Goal: Information Seeking & Learning: Learn about a topic

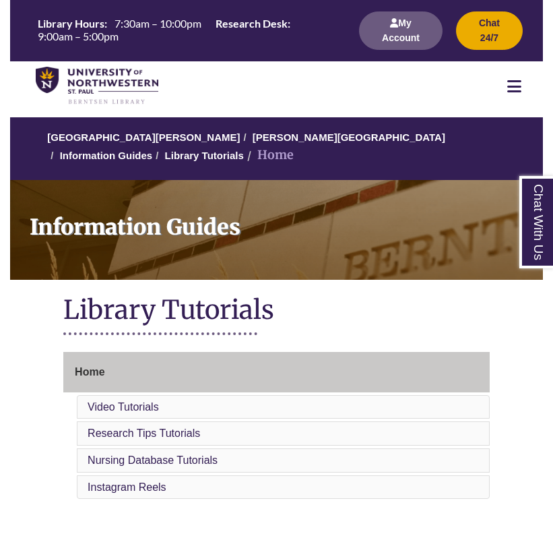
scroll to position [342, 0]
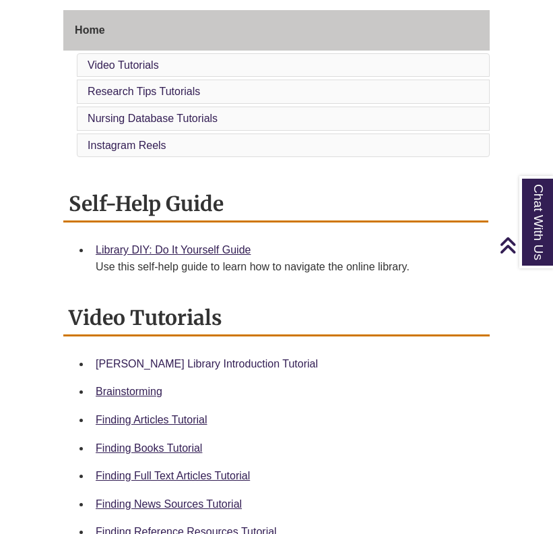
click at [204, 358] on link "Berntsen Library Introduction Tutorial" at bounding box center [207, 363] width 222 height 11
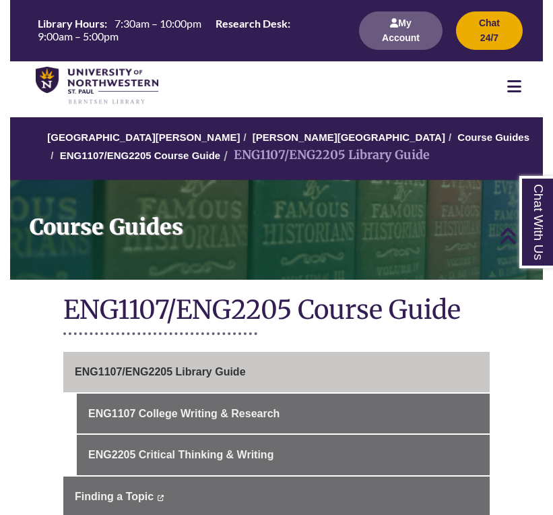
scroll to position [962, 0]
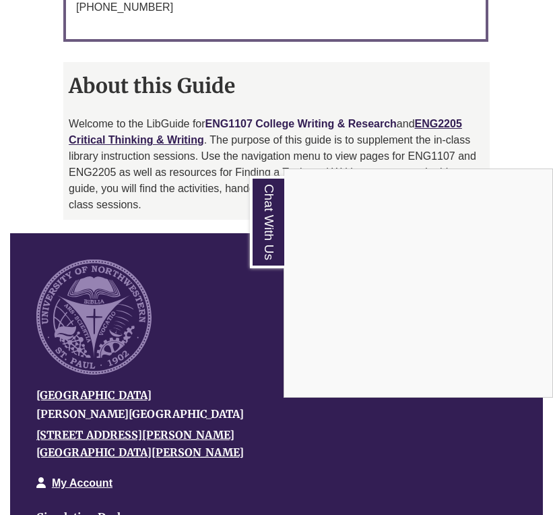
click at [265, 115] on div "Chat With Us" at bounding box center [276, 257] width 553 height 515
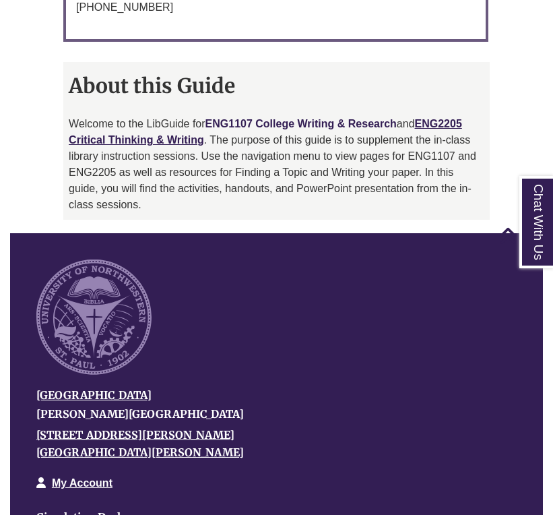
click at [265, 118] on link "ENG1107 College Writing & Research" at bounding box center [301, 123] width 191 height 11
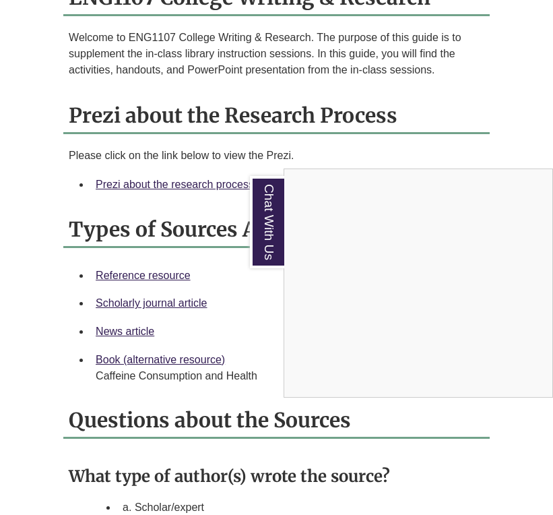
scroll to position [1279, 0]
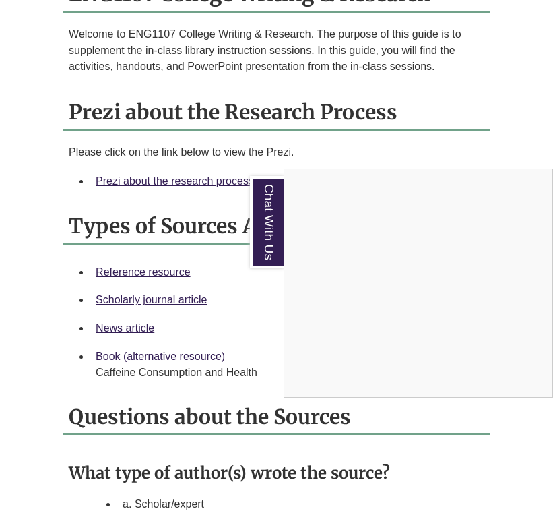
click at [261, 220] on link "Chat With Us" at bounding box center [267, 222] width 34 height 92
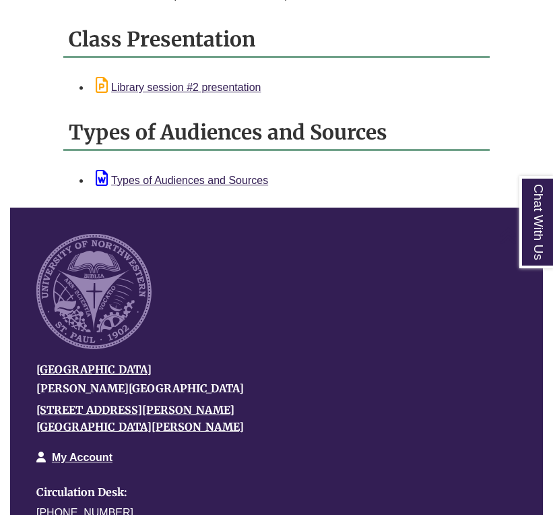
scroll to position [2482, 0]
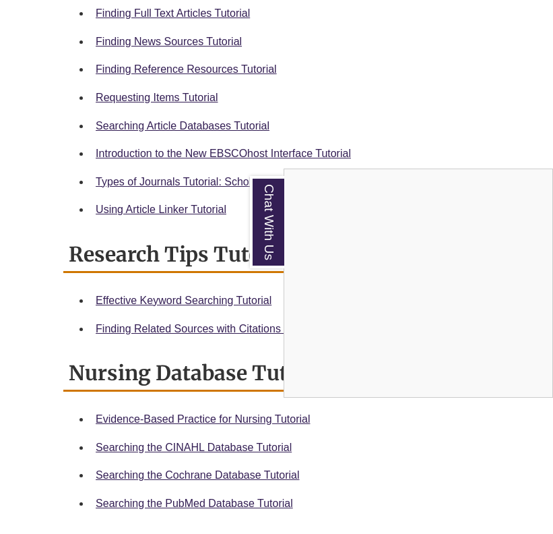
scroll to position [798, 0]
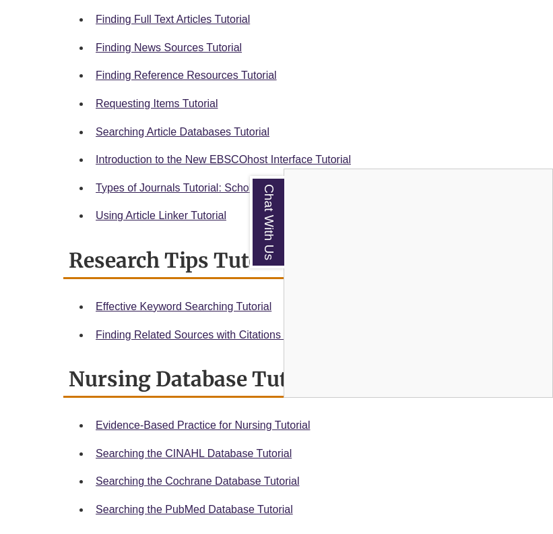
click at [259, 234] on link "Chat With Us" at bounding box center [267, 222] width 34 height 92
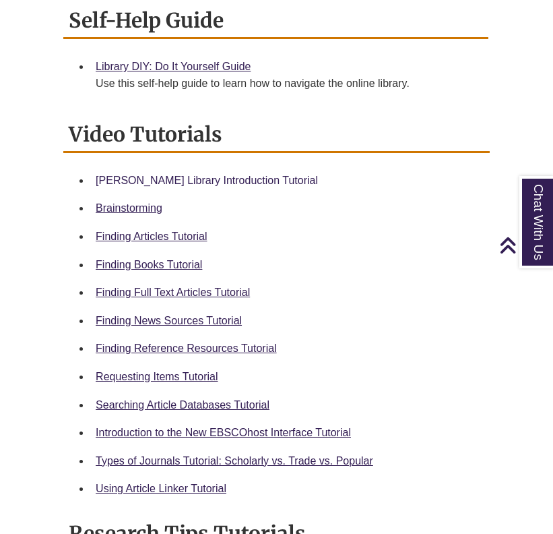
scroll to position [526, 0]
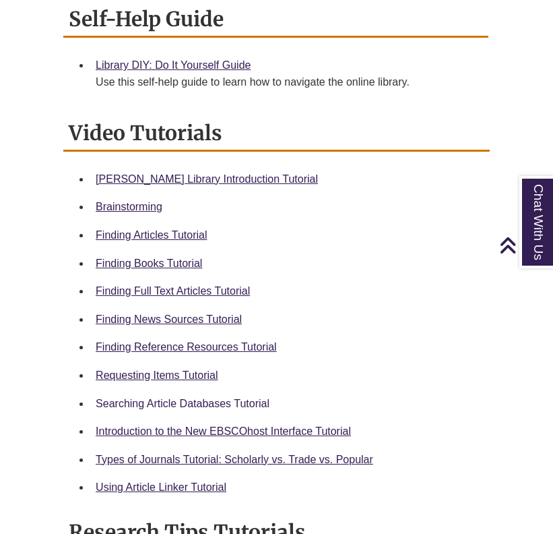
click at [158, 398] on link "Searching Article Databases Tutorial" at bounding box center [183, 403] width 174 height 11
click at [191, 341] on link "Finding Reference Resources Tutorial" at bounding box center [186, 346] width 181 height 11
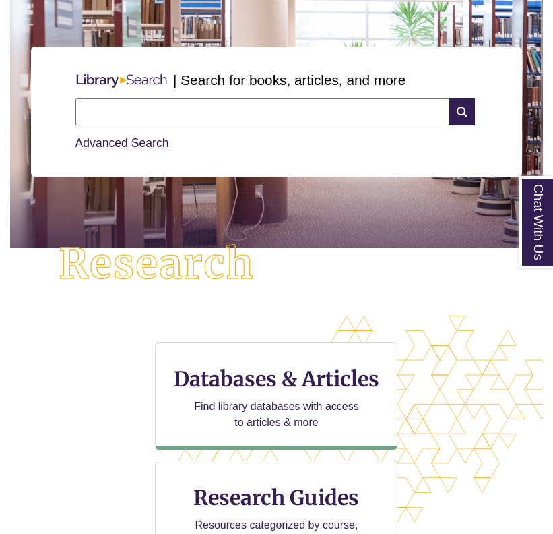
scroll to position [144, 0]
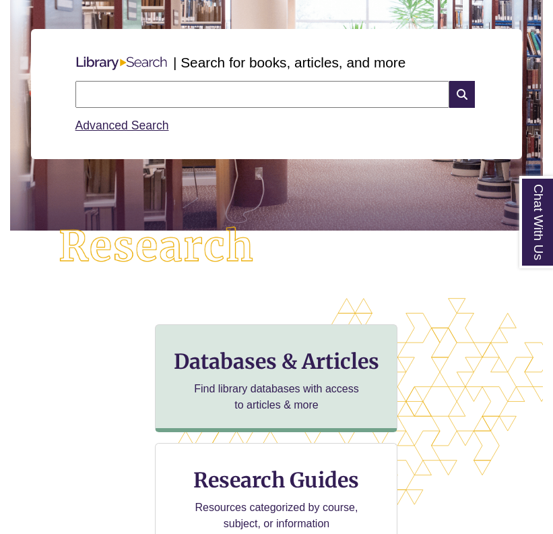
click at [285, 345] on div "Databases & Articles Find library databases with access to articles & more" at bounding box center [276, 378] width 243 height 108
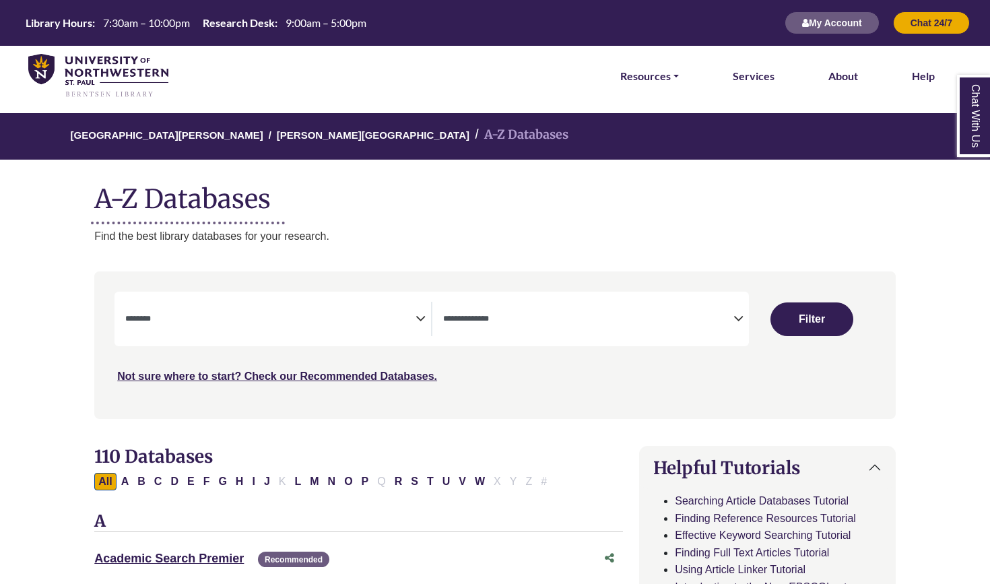
click at [495, 327] on span "Search filters" at bounding box center [588, 319] width 290 height 34
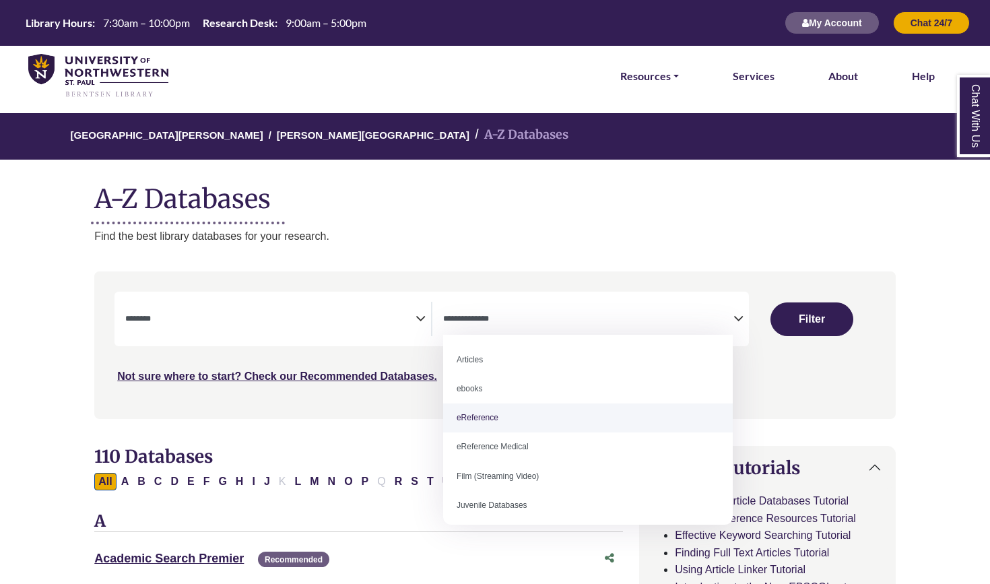
select select "*****"
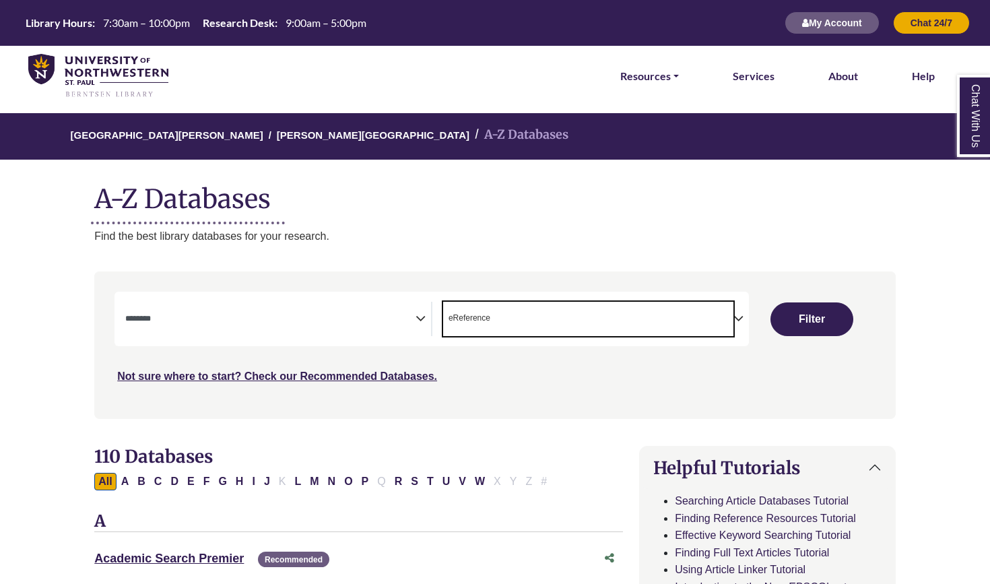
click at [402, 323] on textarea "Search" at bounding box center [270, 320] width 290 height 11
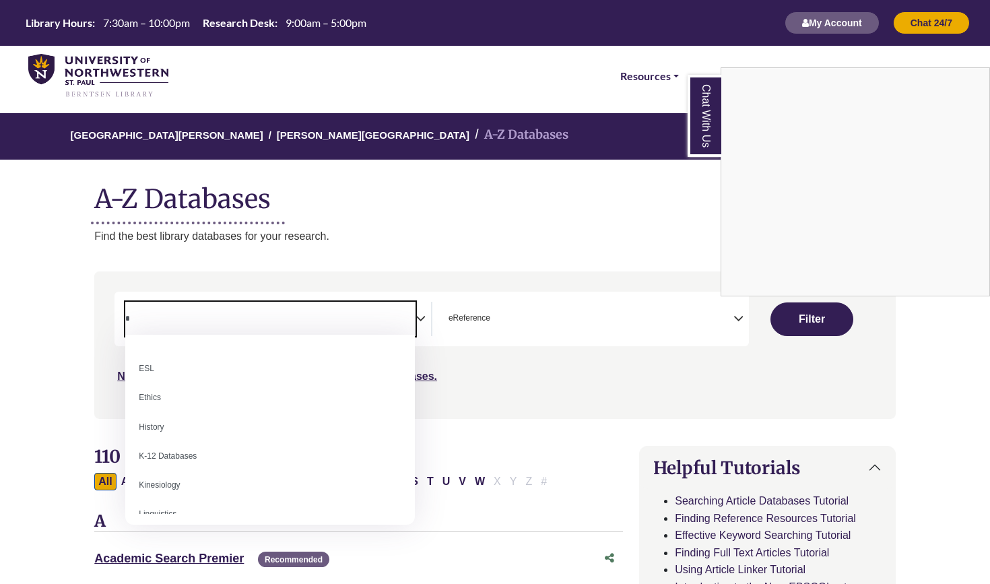
scroll to position [0, 0]
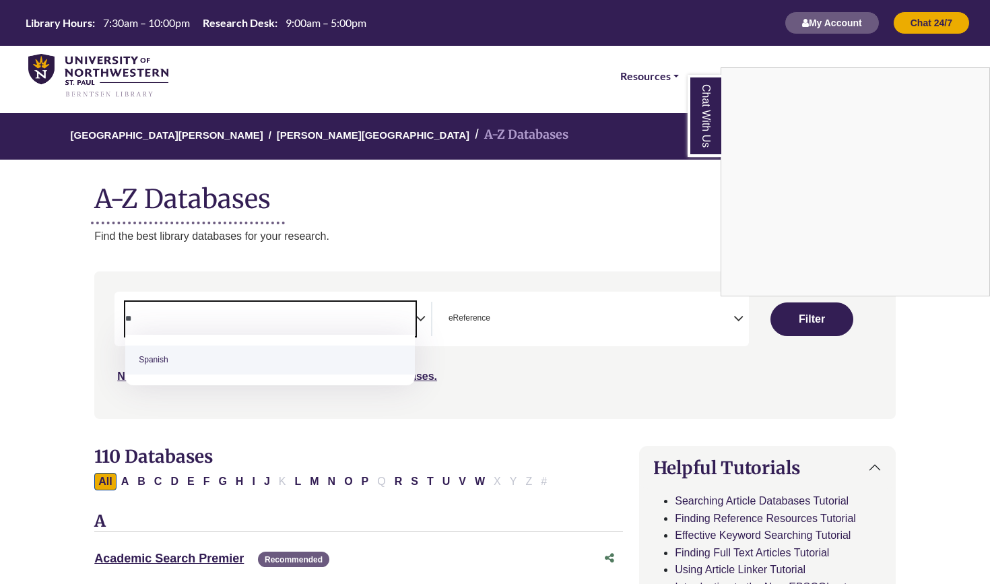
type textarea "*"
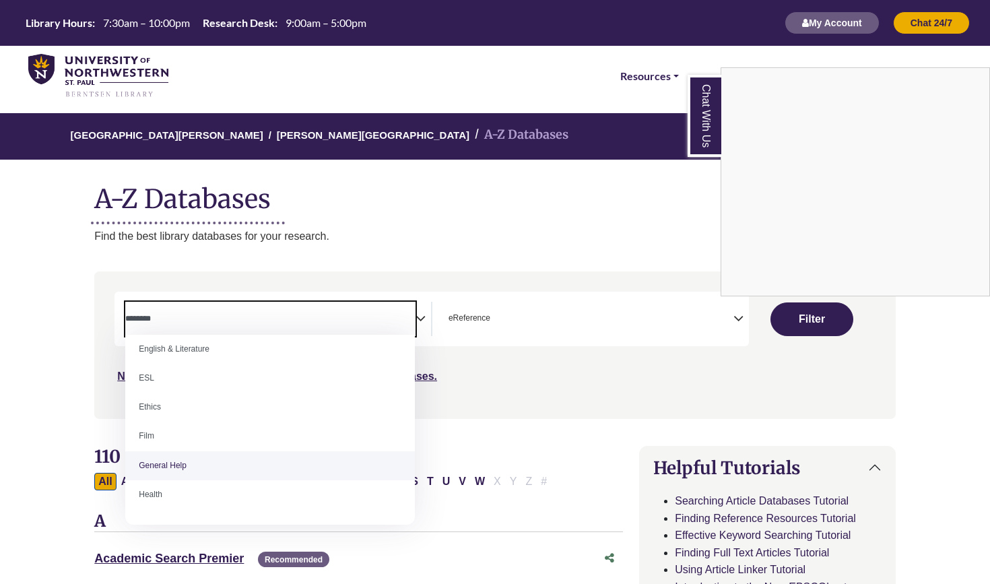
scroll to position [486, 0]
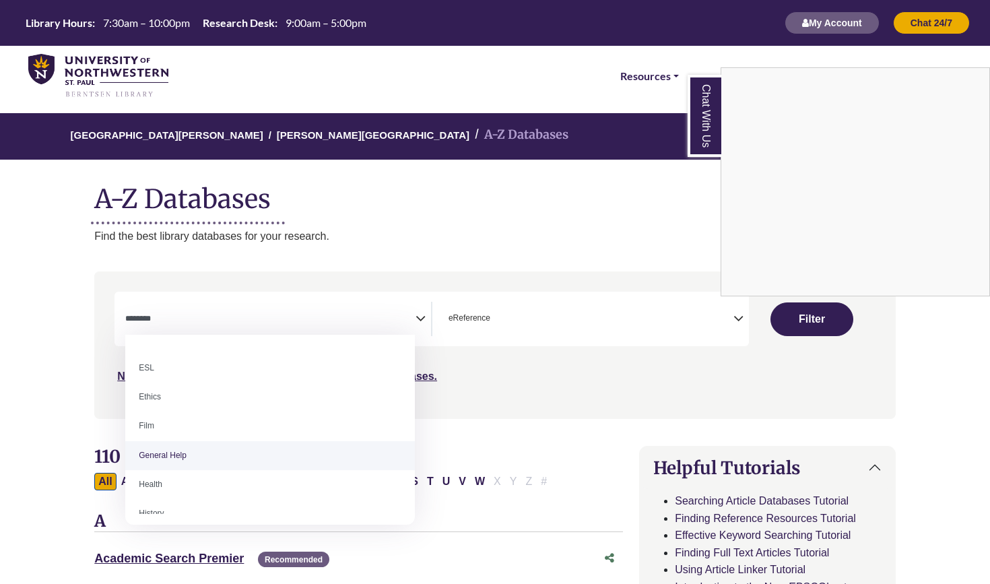
select select "*****"
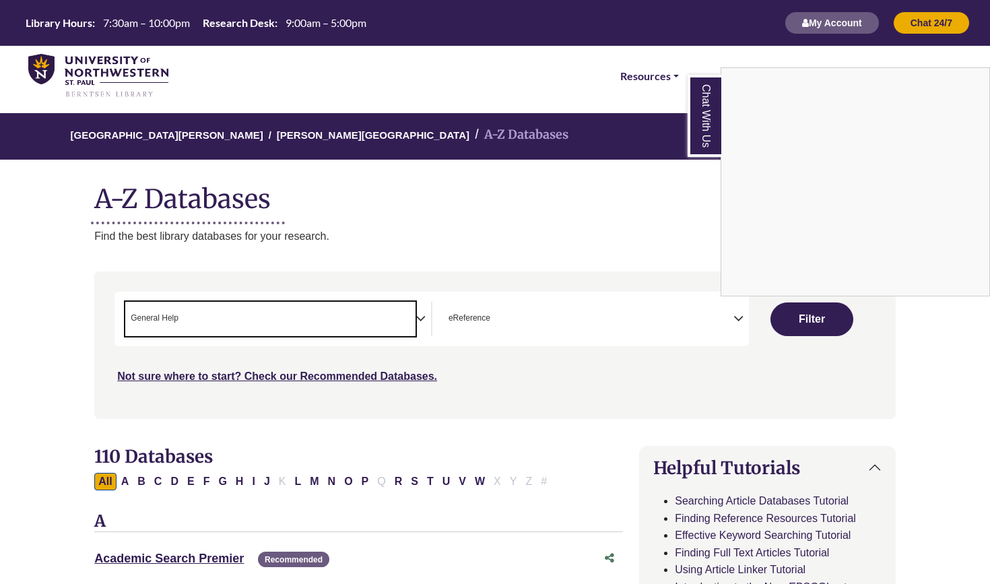
click at [553, 322] on div "Chat With Us" at bounding box center [495, 292] width 990 height 584
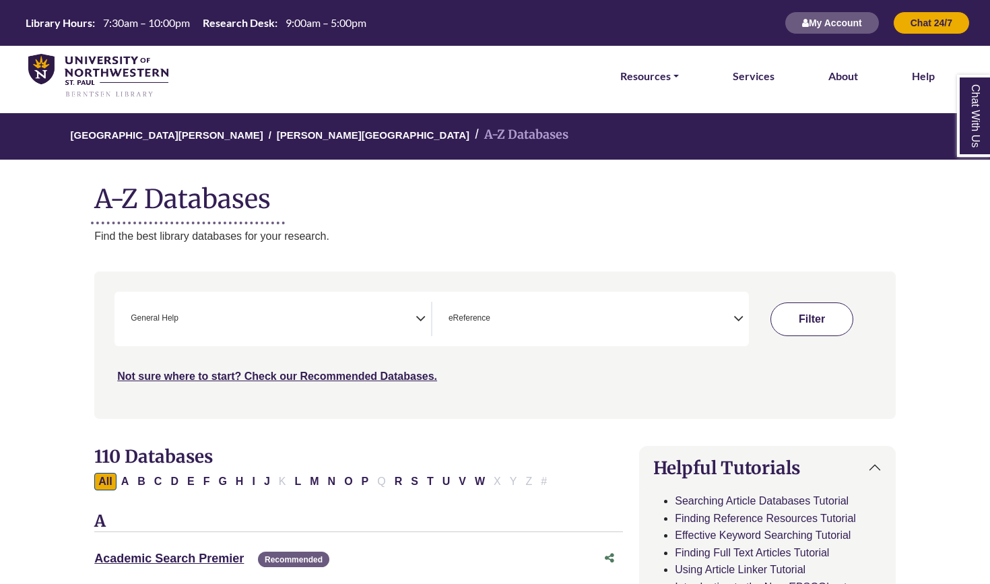
click at [553, 322] on button "Filter" at bounding box center [812, 320] width 83 height 34
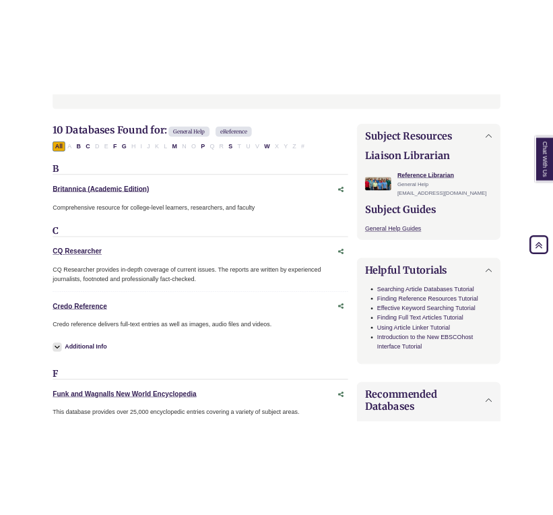
scroll to position [451, 0]
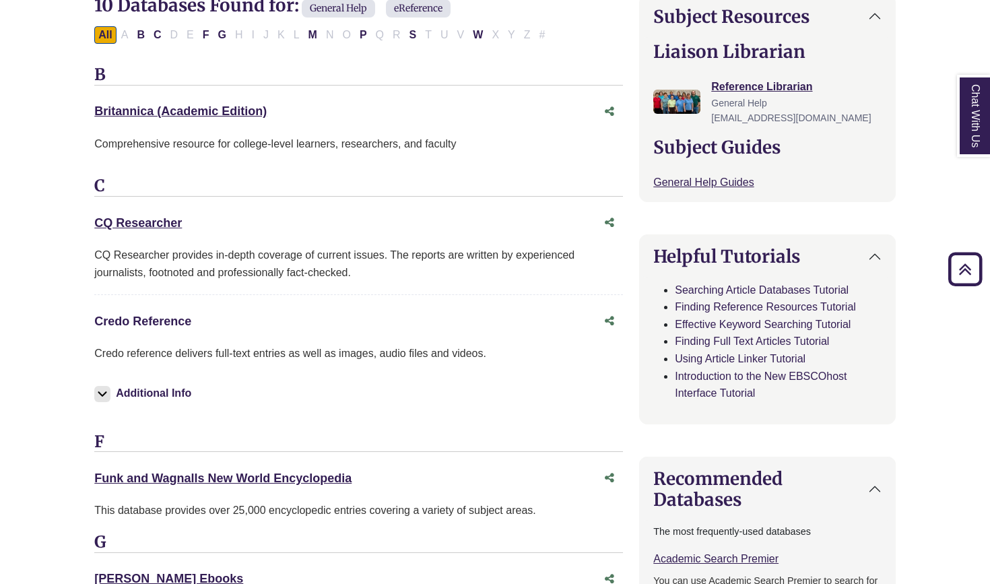
click at [151, 315] on link "Credo Reference This link opens in a new window" at bounding box center [142, 321] width 97 height 13
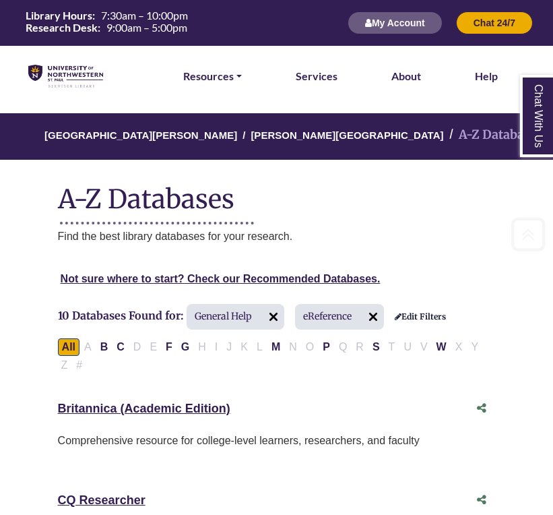
scroll to position [0, 0]
